Goal: Information Seeking & Learning: Learn about a topic

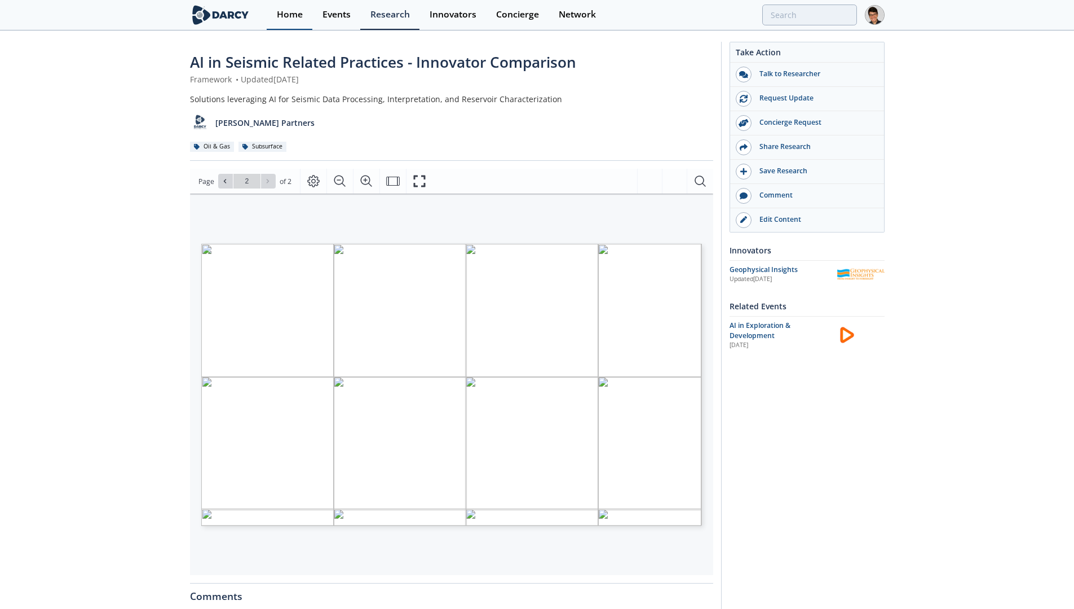
click at [284, 16] on div "Home" at bounding box center [290, 14] width 26 height 9
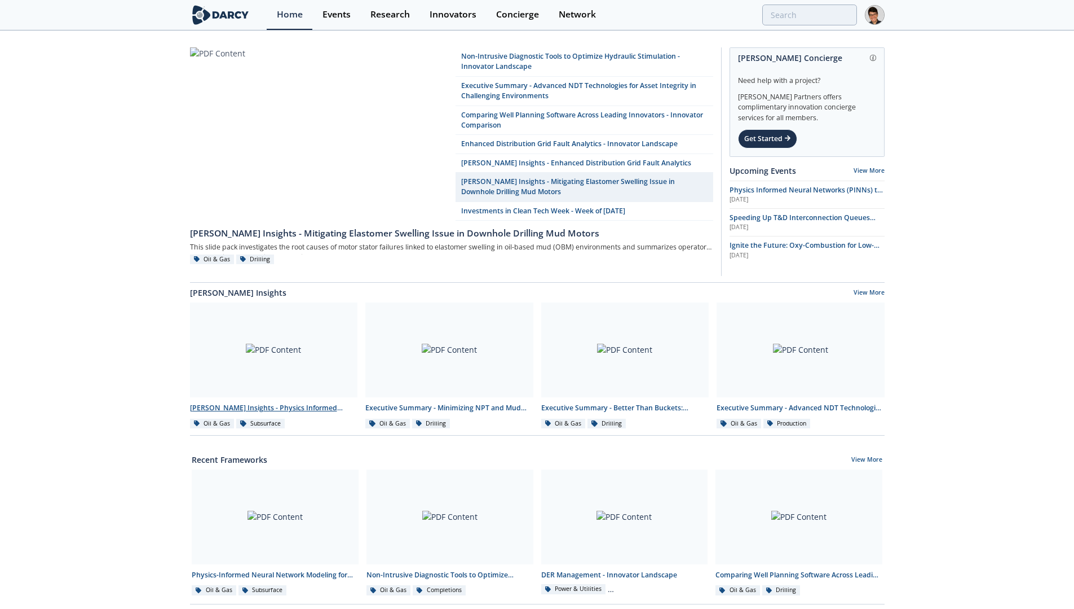
click at [293, 337] on div at bounding box center [274, 349] width 168 height 95
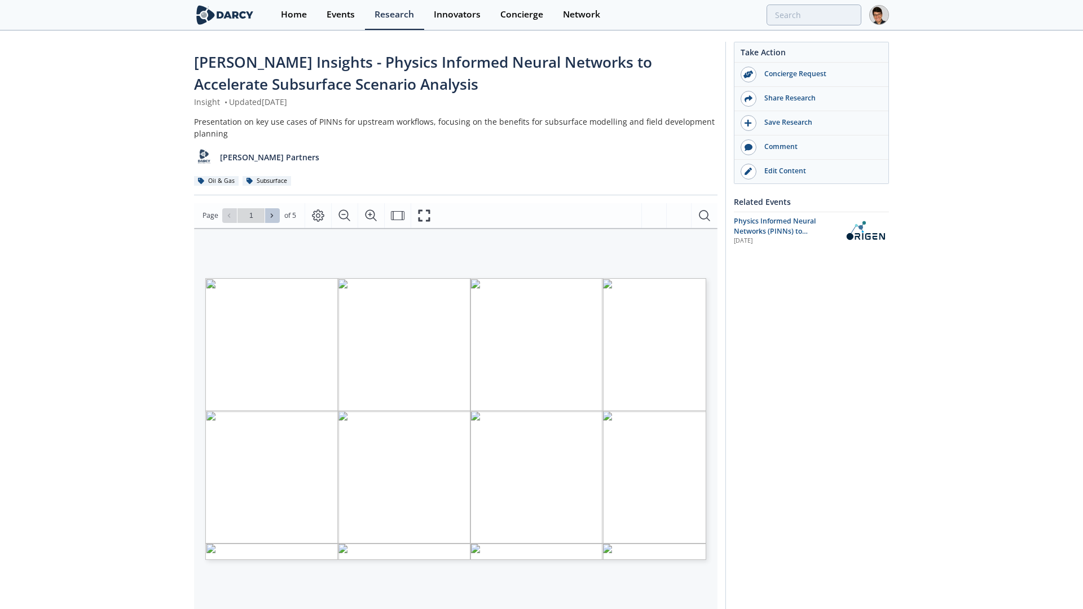
click at [275, 213] on icon at bounding box center [271, 215] width 7 height 7
type input "4"
click at [275, 214] on icon at bounding box center [271, 215] width 7 height 7
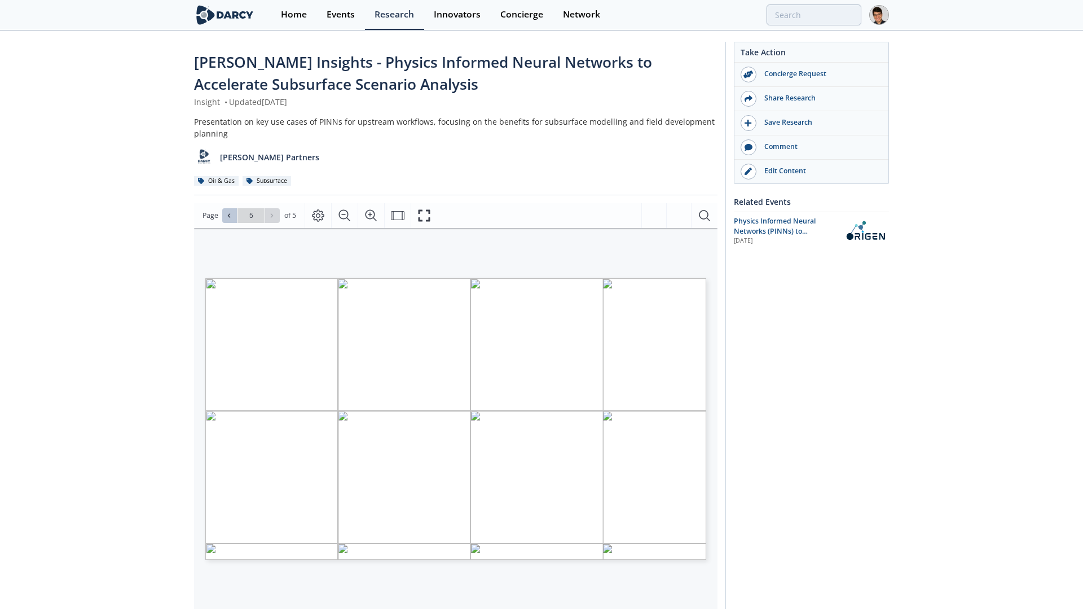
click at [230, 217] on icon at bounding box center [229, 215] width 2 height 4
click at [272, 213] on icon at bounding box center [271, 215] width 7 height 7
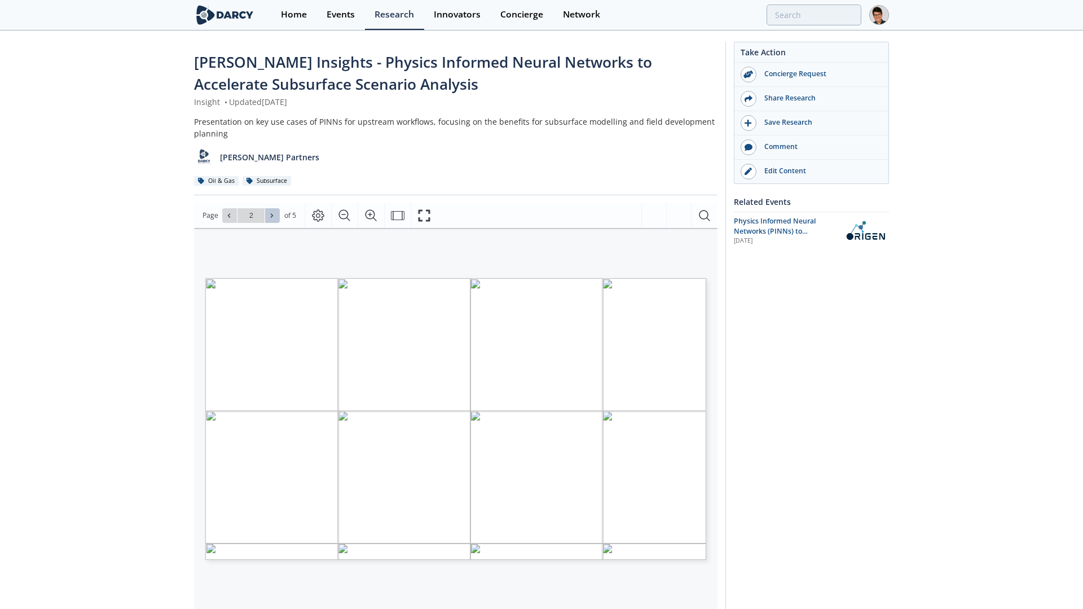
click at [272, 213] on icon at bounding box center [271, 215] width 7 height 7
click at [229, 214] on icon at bounding box center [229, 215] width 2 height 4
type input "2"
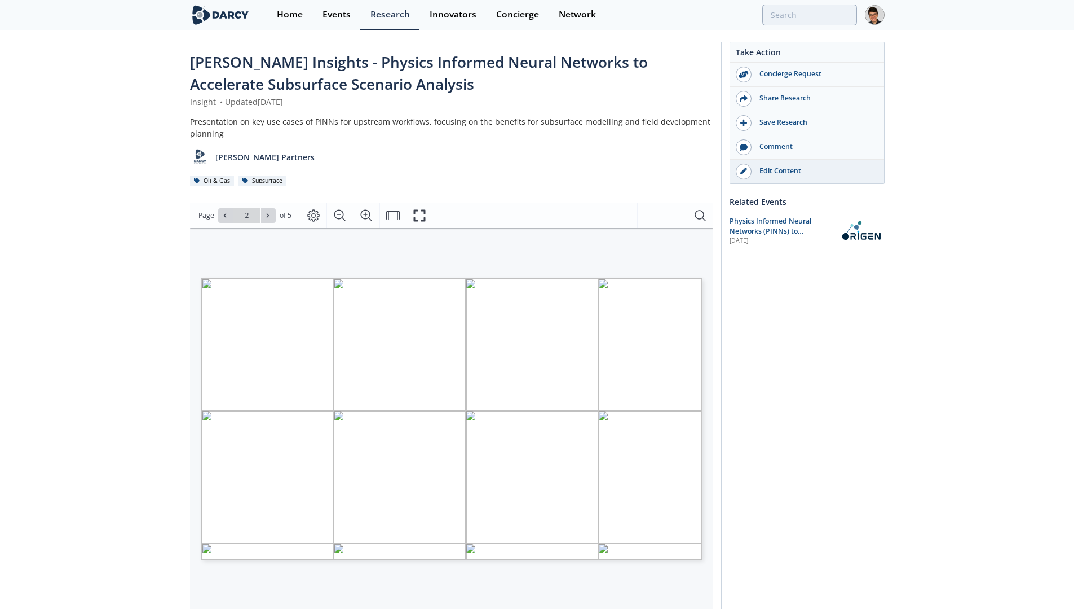
click at [784, 175] on div "Edit Content" at bounding box center [815, 171] width 126 height 10
click at [274, 216] on icon at bounding box center [271, 215] width 7 height 7
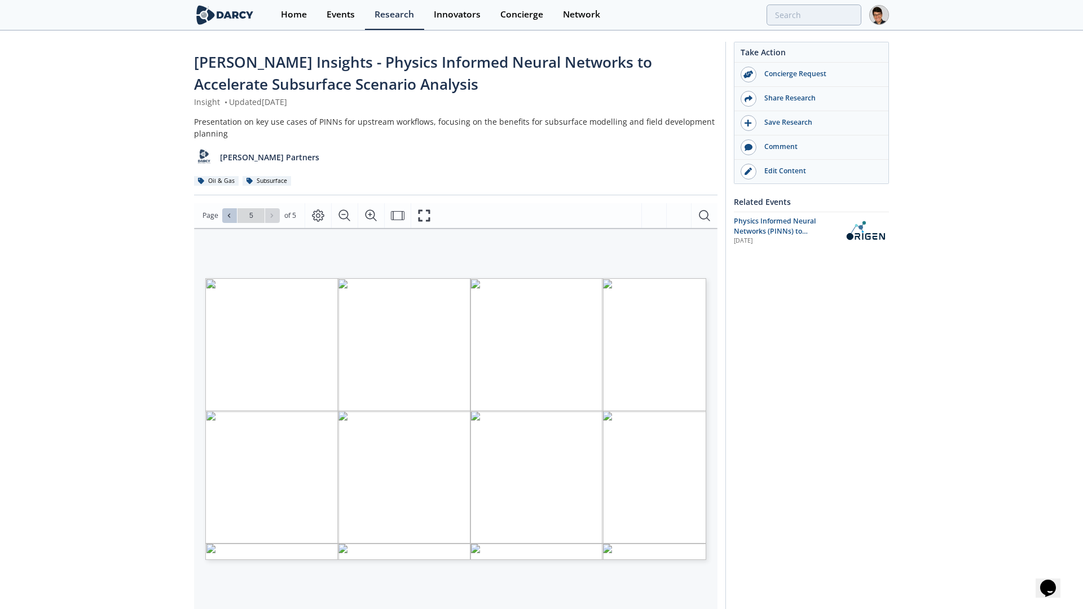
click at [233, 214] on span at bounding box center [230, 215] width 8 height 8
type input "3"
click at [757, 223] on span "Physics Informed Neural Networks (PINNs) to Accelerate Subsurface Scenario Anal…" at bounding box center [771, 236] width 82 height 41
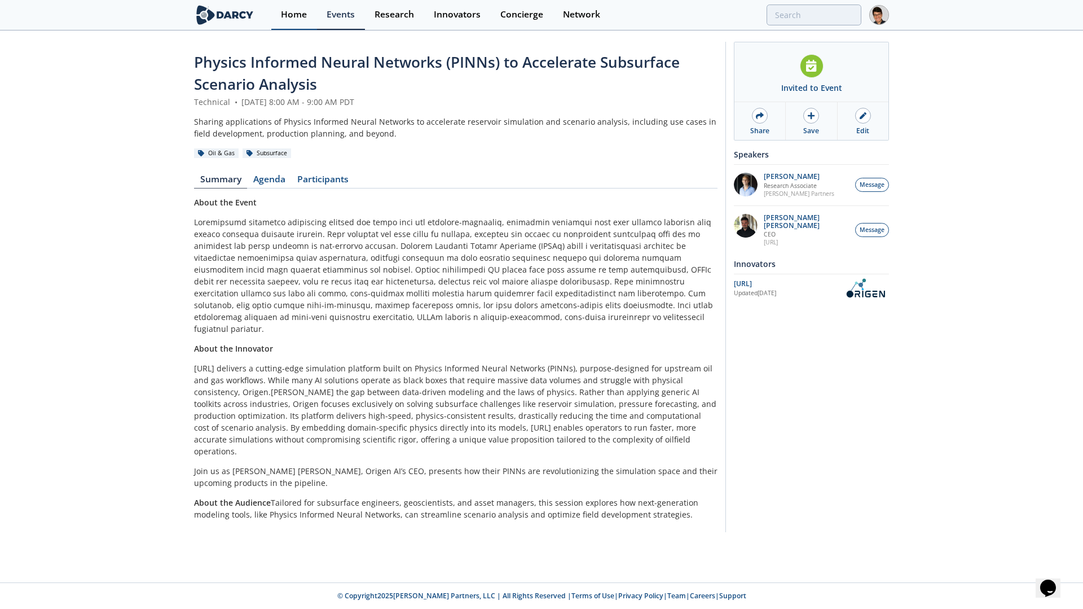
click at [288, 10] on div "Home" at bounding box center [294, 14] width 26 height 9
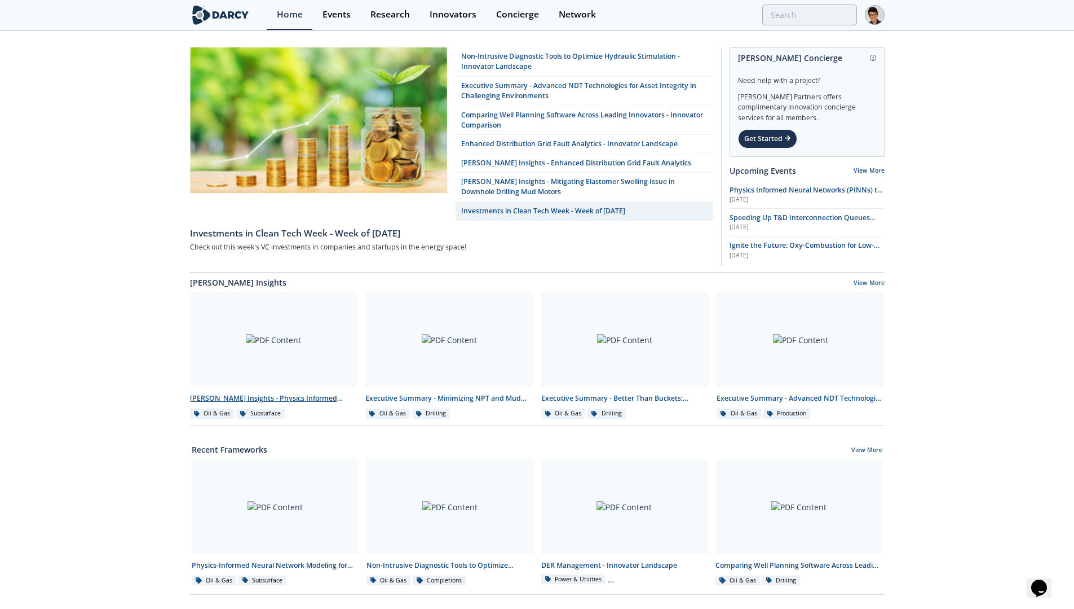
click at [314, 334] on div at bounding box center [274, 339] width 168 height 95
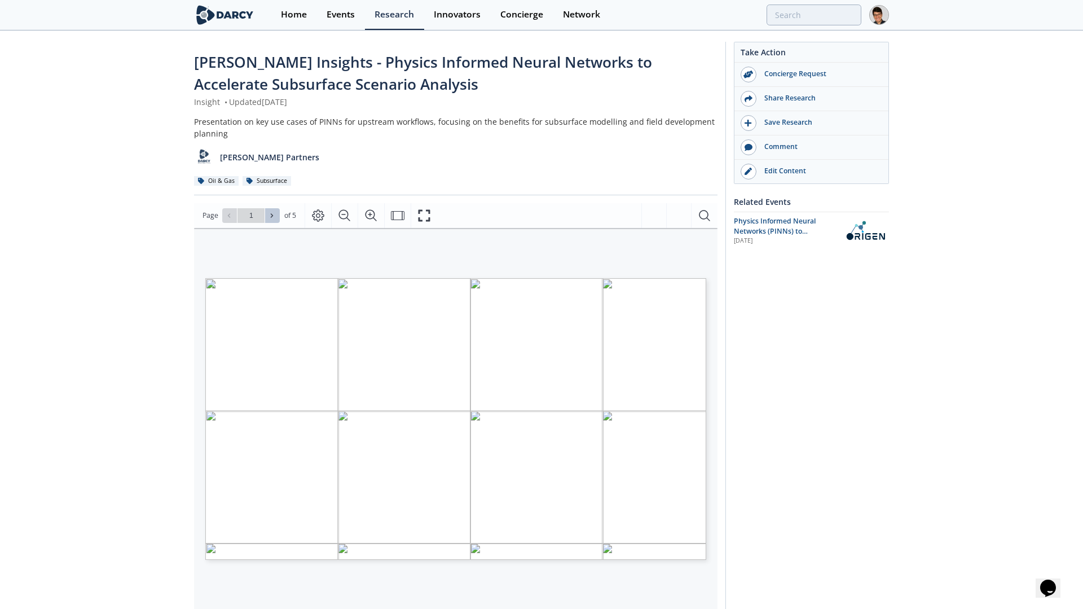
click at [273, 212] on icon at bounding box center [271, 215] width 7 height 7
click at [235, 215] on button at bounding box center [229, 215] width 15 height 15
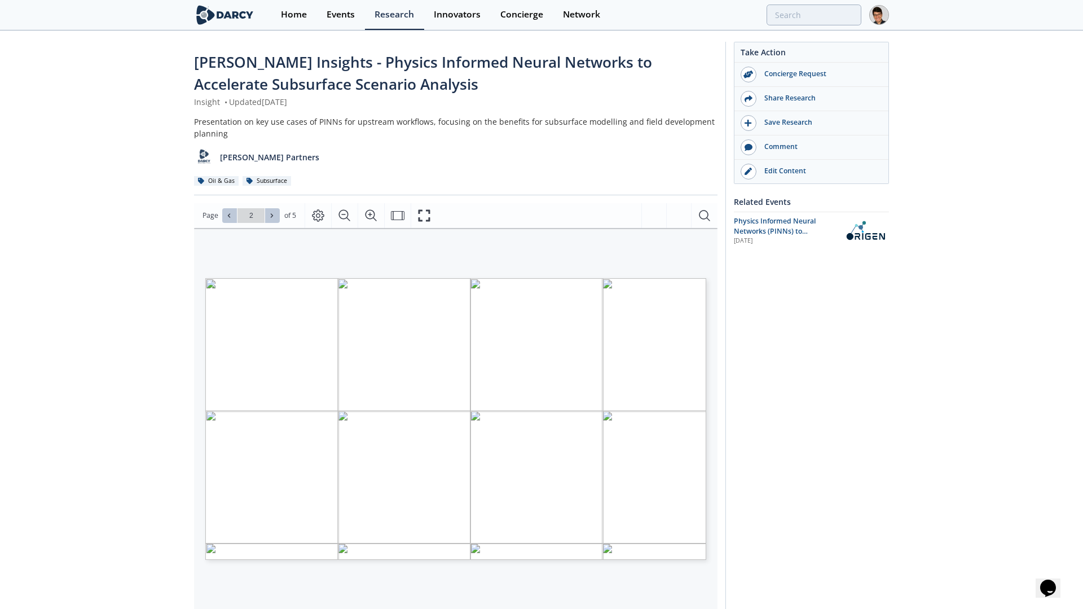
click at [235, 215] on button at bounding box center [229, 215] width 15 height 15
type input "1"
click at [220, 16] on img at bounding box center [220, 15] width 61 height 20
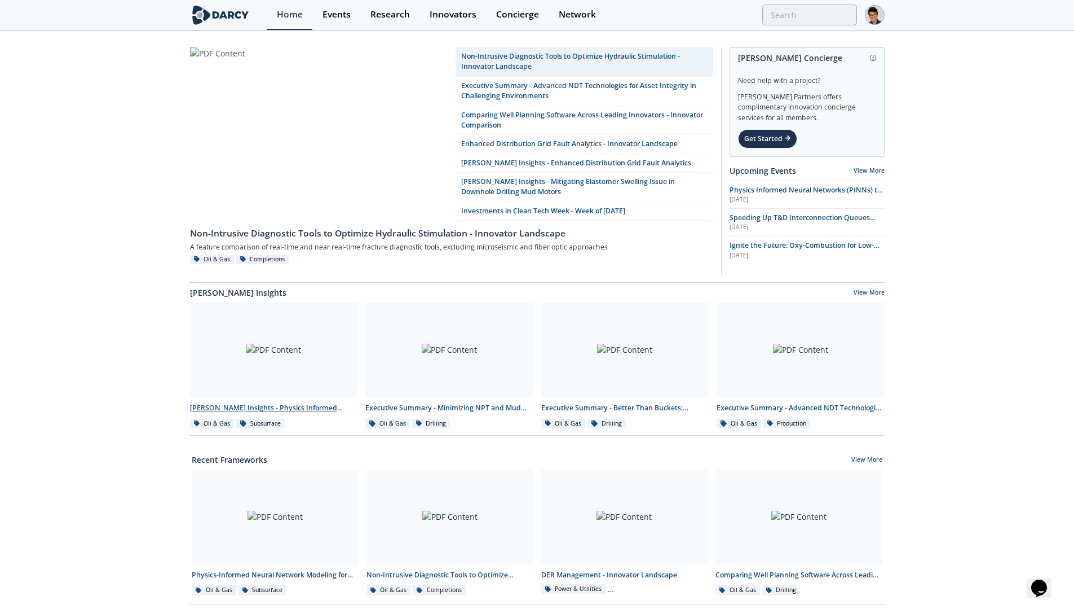
click at [293, 320] on div at bounding box center [274, 349] width 168 height 95
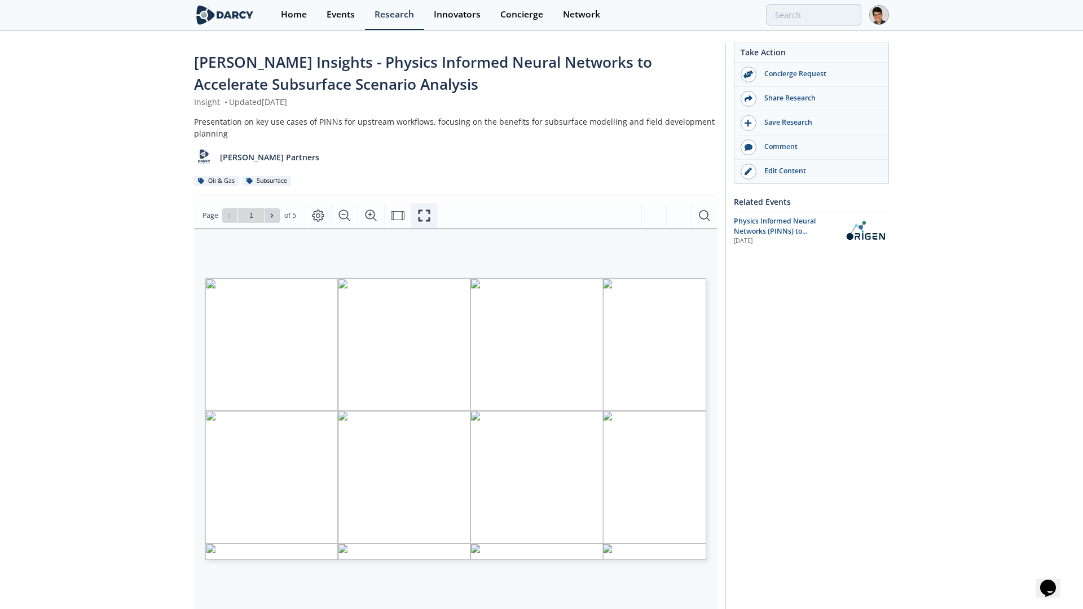
click at [425, 209] on icon "Fullscreen" at bounding box center [424, 216] width 14 height 14
click at [287, 19] on div "Home" at bounding box center [290, 14] width 26 height 9
